Goal: Check status: Check status

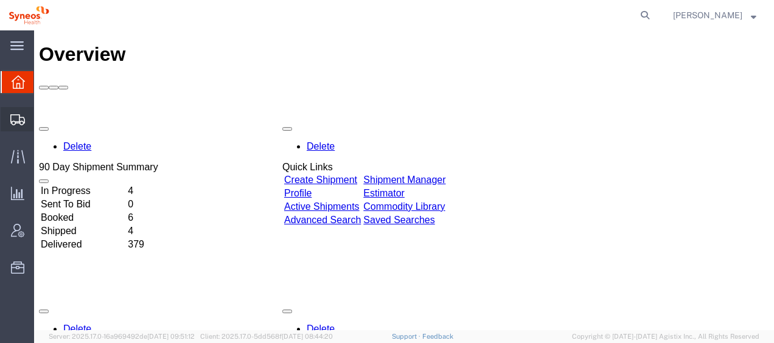
click at [0, 0] on span "Shipment Manager" at bounding box center [0, 0] width 0 height 0
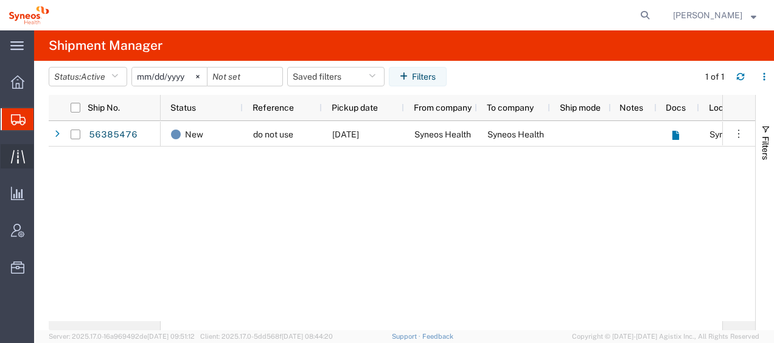
click at [42, 156] on span "Traffic" at bounding box center [37, 156] width 9 height 24
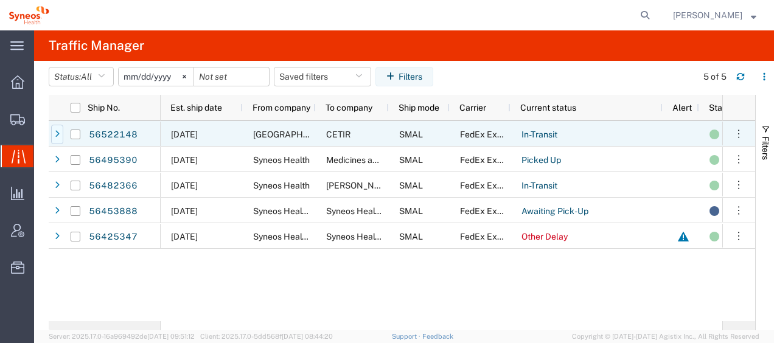
click at [61, 134] on div at bounding box center [57, 134] width 12 height 19
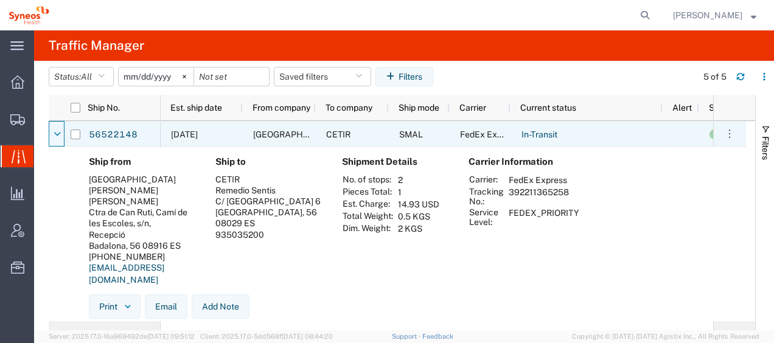
click at [61, 134] on div at bounding box center [57, 134] width 12 height 19
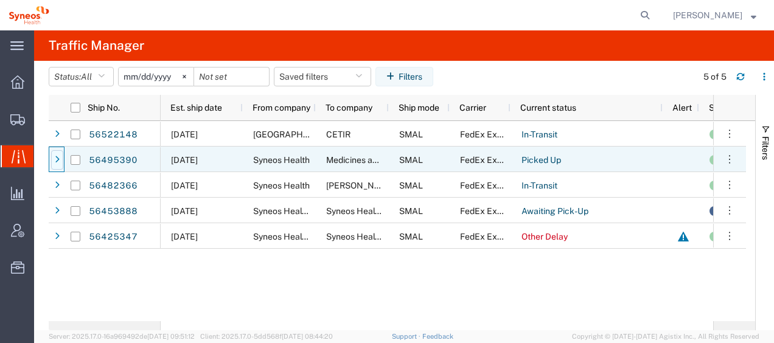
click at [56, 161] on icon at bounding box center [57, 160] width 5 height 9
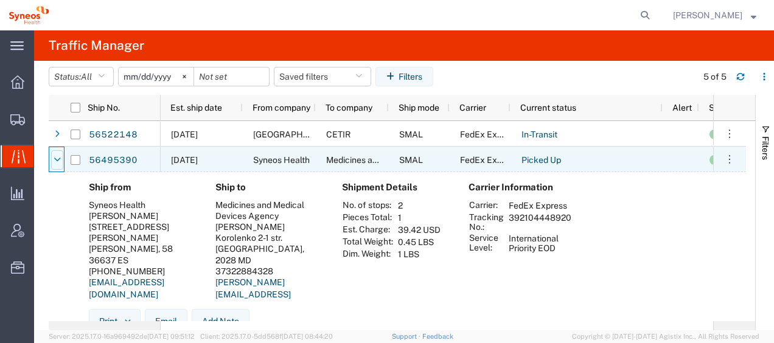
click at [56, 161] on icon at bounding box center [57, 160] width 7 height 9
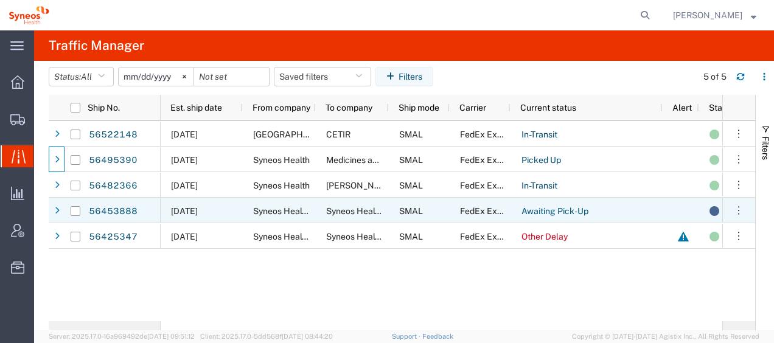
click at [70, 223] on div at bounding box center [75, 236] width 24 height 26
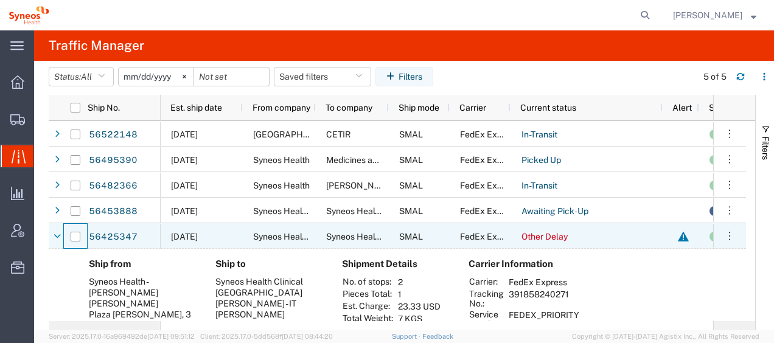
click at [69, 225] on div at bounding box center [75, 237] width 23 height 26
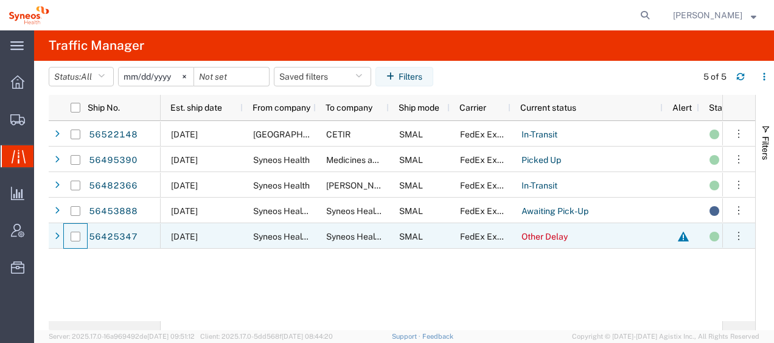
click at [69, 234] on div at bounding box center [75, 237] width 23 height 26
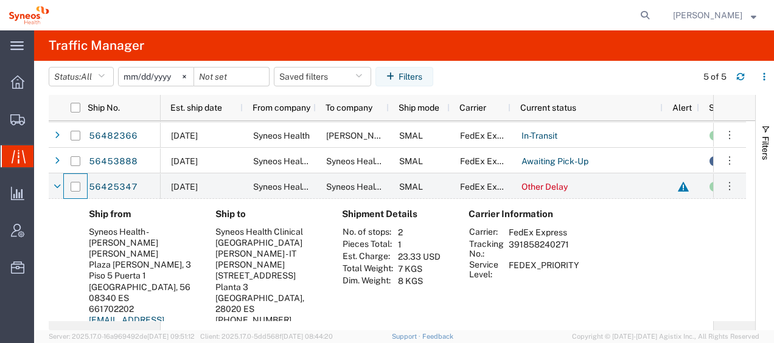
scroll to position [50, 0]
click at [60, 189] on icon at bounding box center [57, 186] width 7 height 9
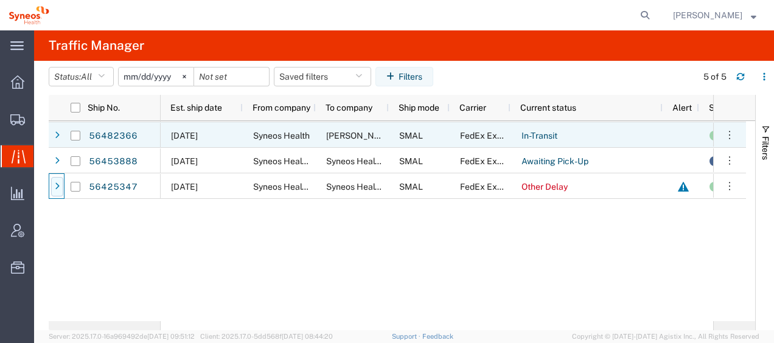
scroll to position [0, 0]
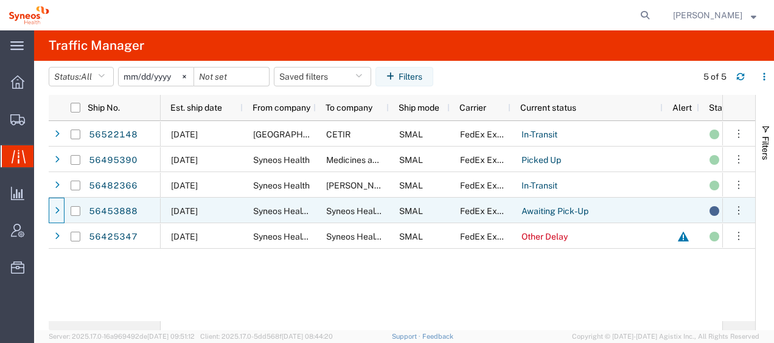
click at [61, 207] on div at bounding box center [57, 210] width 12 height 19
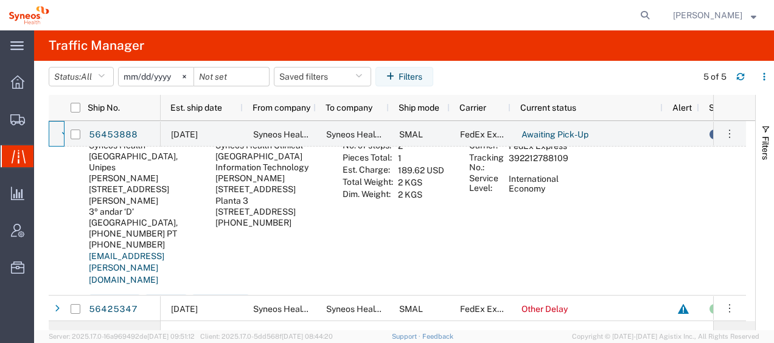
scroll to position [50, 0]
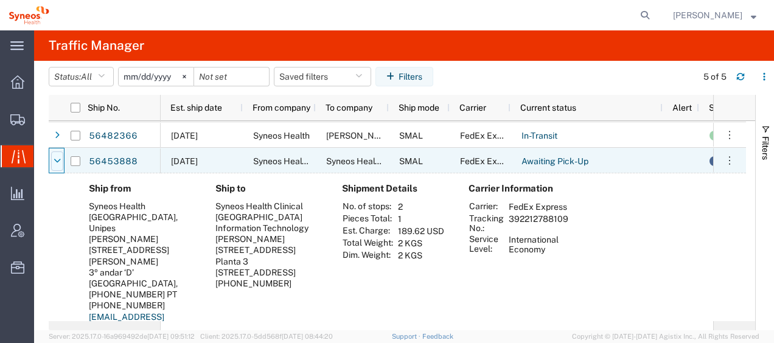
click at [57, 159] on icon at bounding box center [57, 161] width 7 height 9
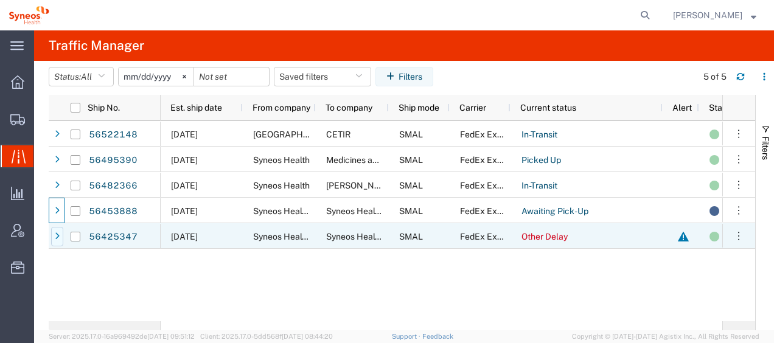
click at [58, 237] on icon at bounding box center [57, 236] width 5 height 9
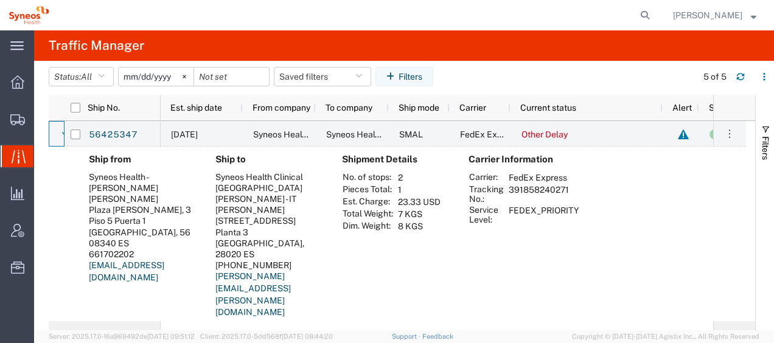
scroll to position [111, 0]
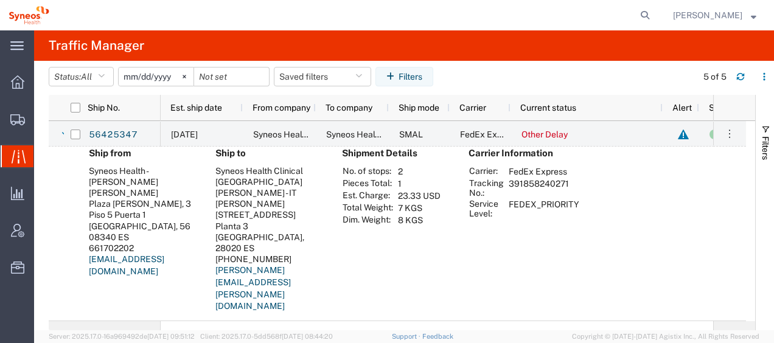
drag, startPoint x: 508, startPoint y: 184, endPoint x: 569, endPoint y: 181, distance: 60.9
click at [569, 181] on td "391858240271" at bounding box center [543, 188] width 79 height 21
drag, startPoint x: 569, startPoint y: 181, endPoint x: 546, endPoint y: 182, distance: 23.1
copy td "391858240271"
click at [61, 135] on div at bounding box center [65, 134] width 12 height 19
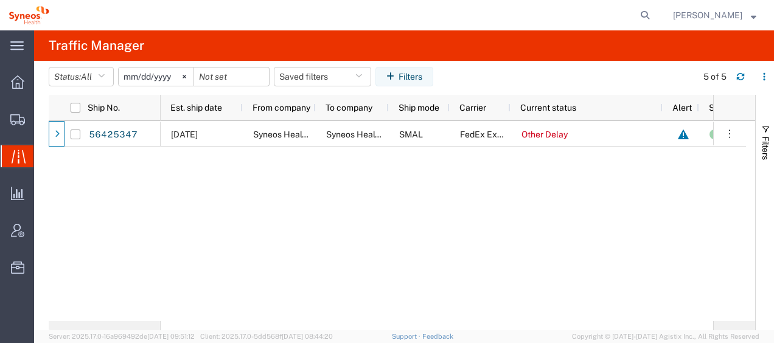
scroll to position [0, 0]
